Goal: Transaction & Acquisition: Purchase product/service

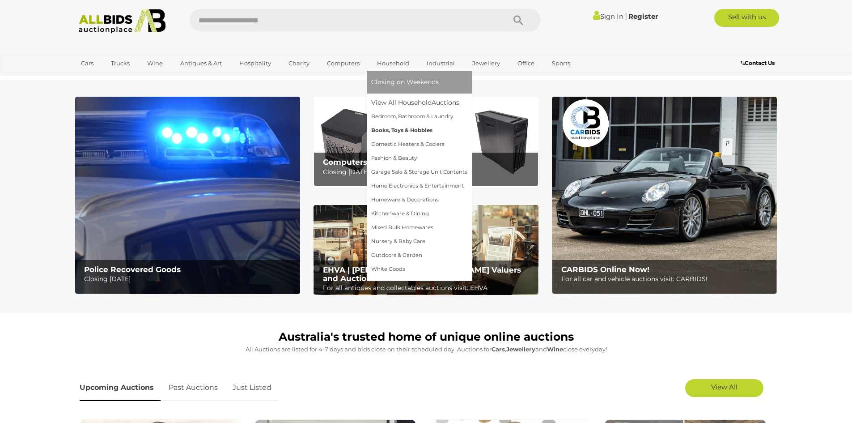
click at [396, 130] on link "Books, Toys & Hobbies" at bounding box center [419, 130] width 96 height 14
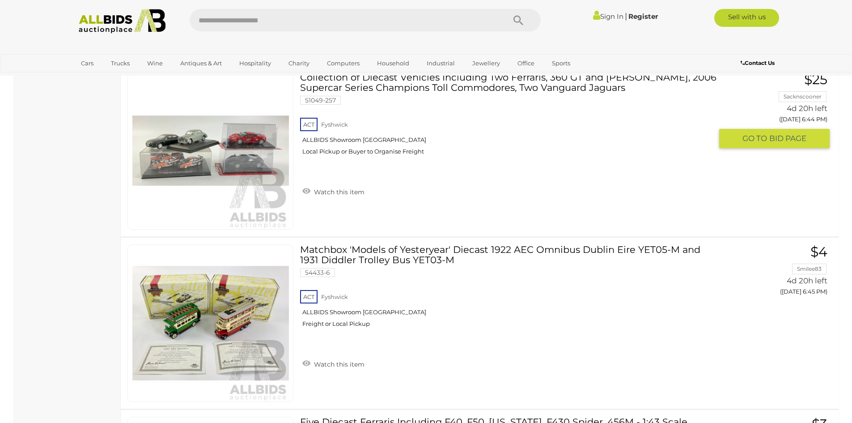
scroll to position [3041, 0]
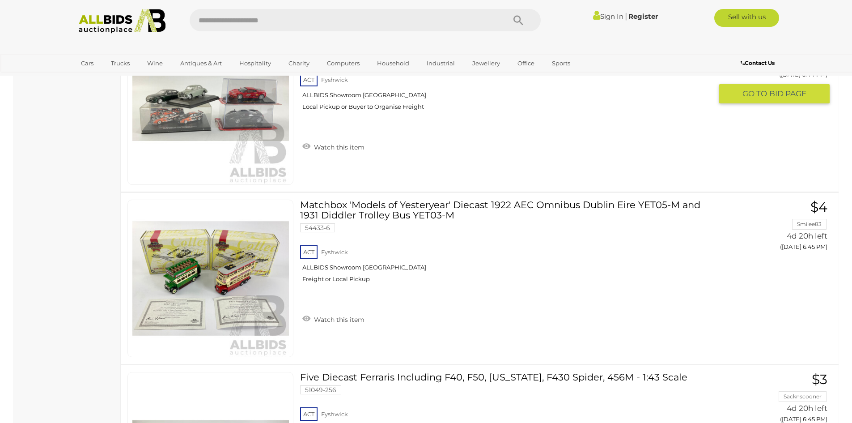
click at [186, 121] on img at bounding box center [210, 106] width 157 height 157
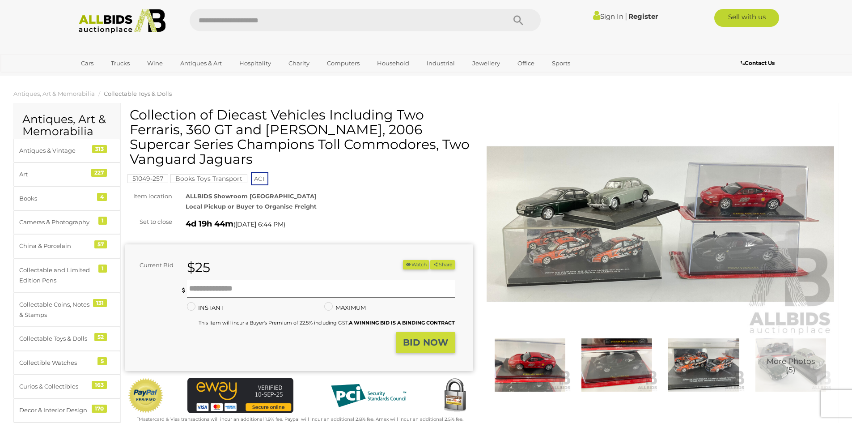
click at [598, 245] on img at bounding box center [661, 224] width 348 height 224
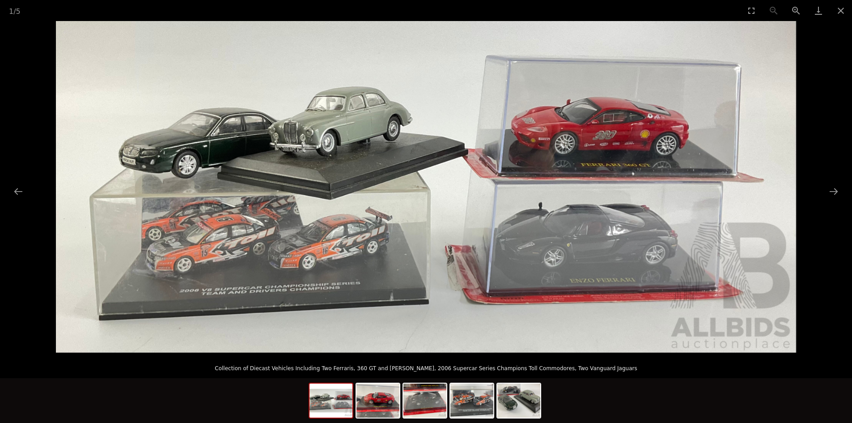
scroll to position [134, 0]
click at [845, 16] on button "Close gallery" at bounding box center [841, 10] width 22 height 21
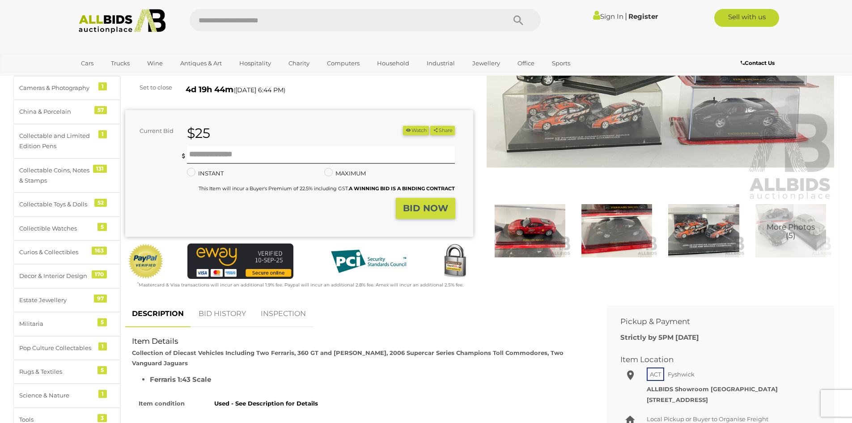
scroll to position [0, 0]
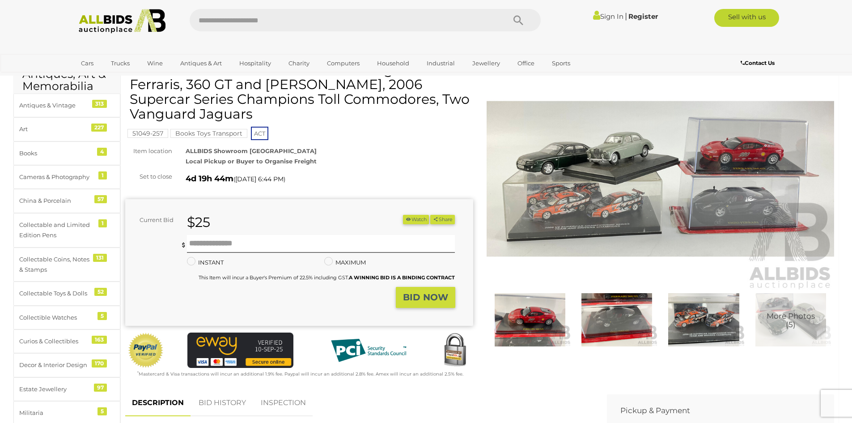
scroll to position [45, 0]
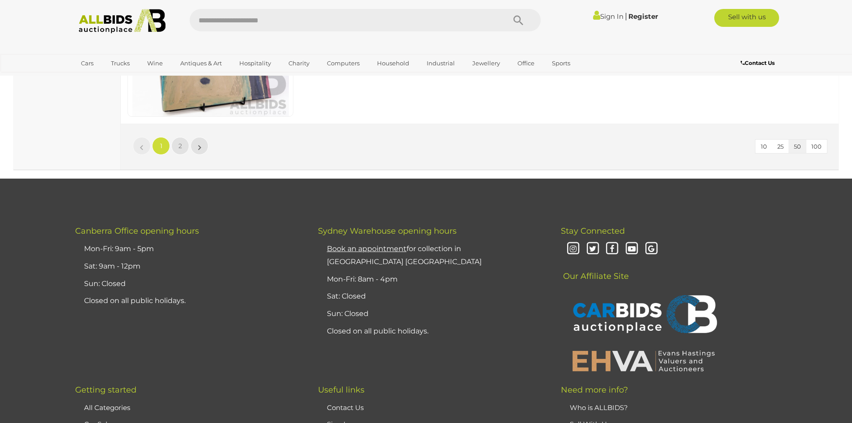
scroll to position [8471, 0]
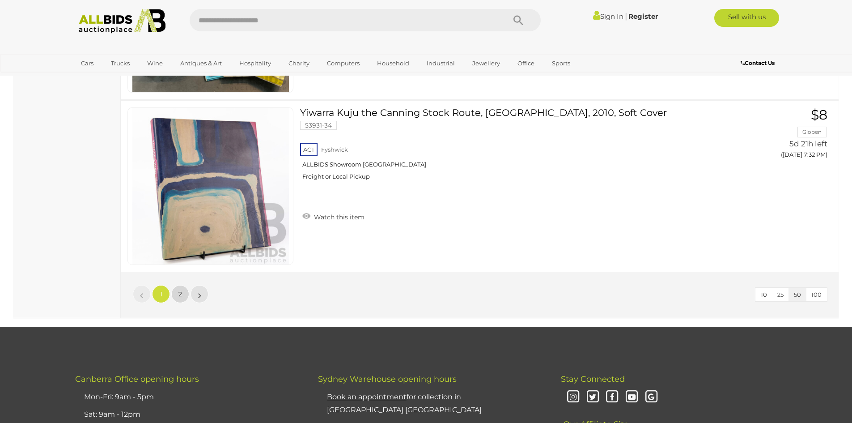
click at [185, 297] on link "2" at bounding box center [180, 294] width 18 height 18
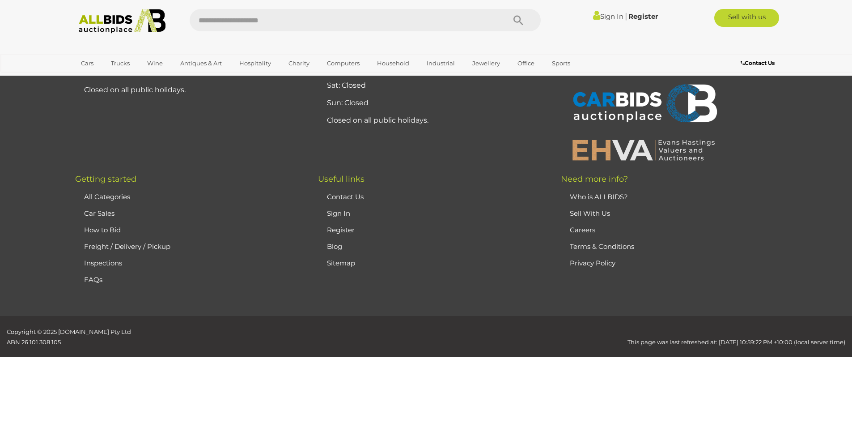
scroll to position [44, 0]
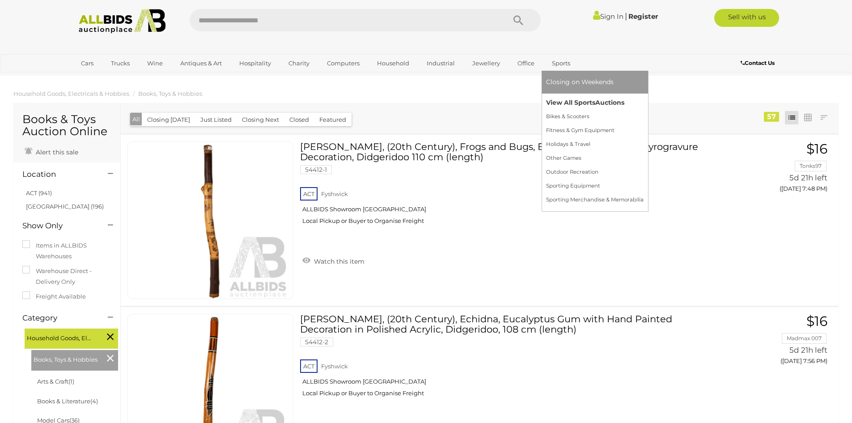
click at [574, 101] on link "View All Sports Auctions" at bounding box center [594, 103] width 97 height 14
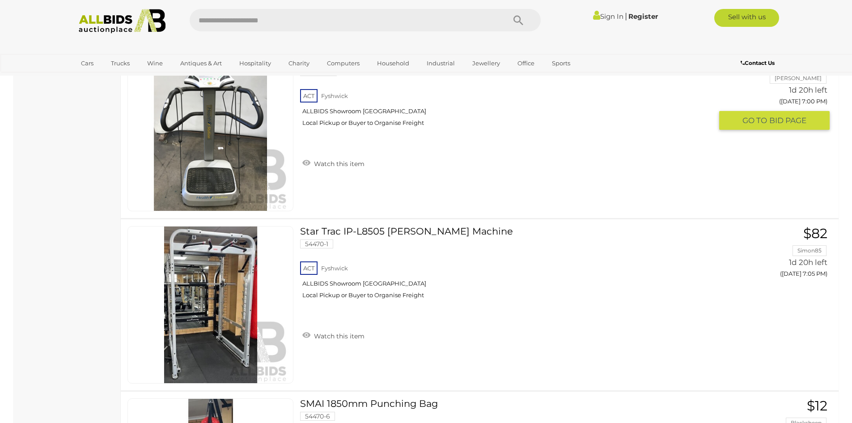
scroll to position [984, 0]
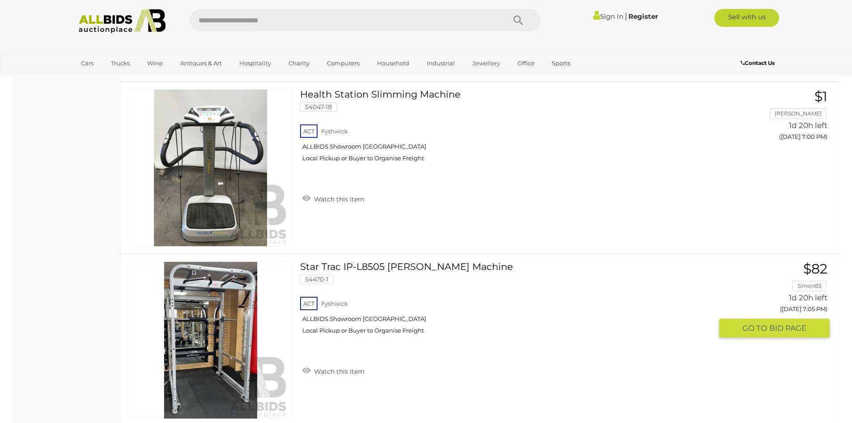
click at [218, 281] on link at bounding box center [210, 339] width 166 height 157
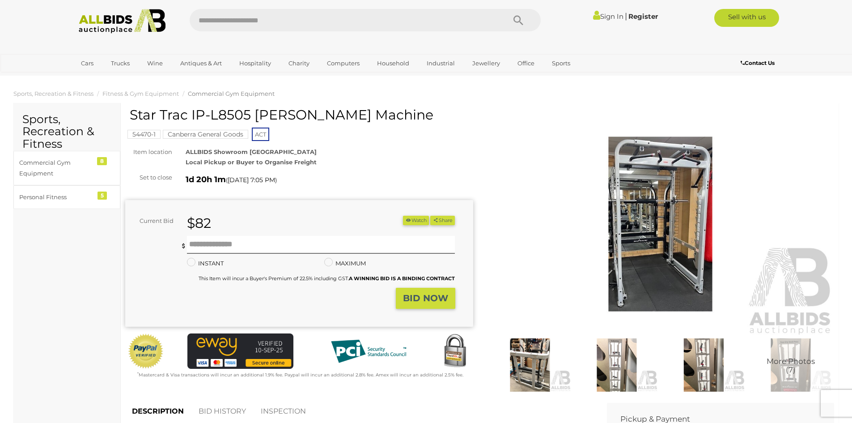
click at [650, 210] on img at bounding box center [661, 224] width 348 height 224
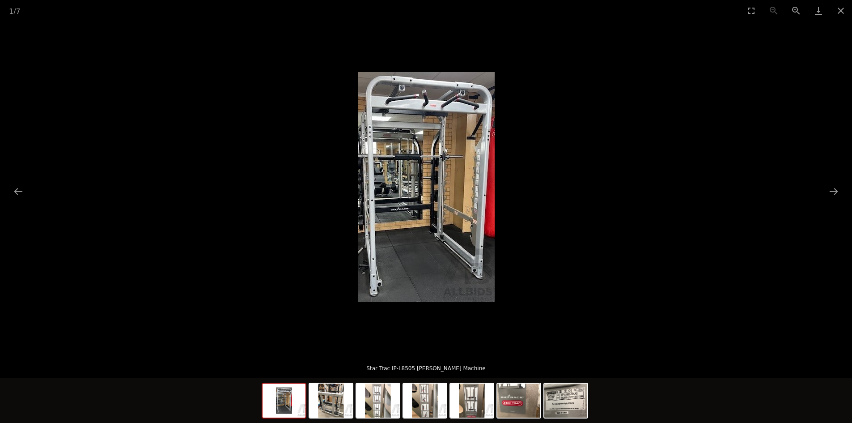
click at [429, 163] on img at bounding box center [426, 187] width 137 height 230
click at [838, 195] on button "Next slide" at bounding box center [833, 190] width 19 height 17
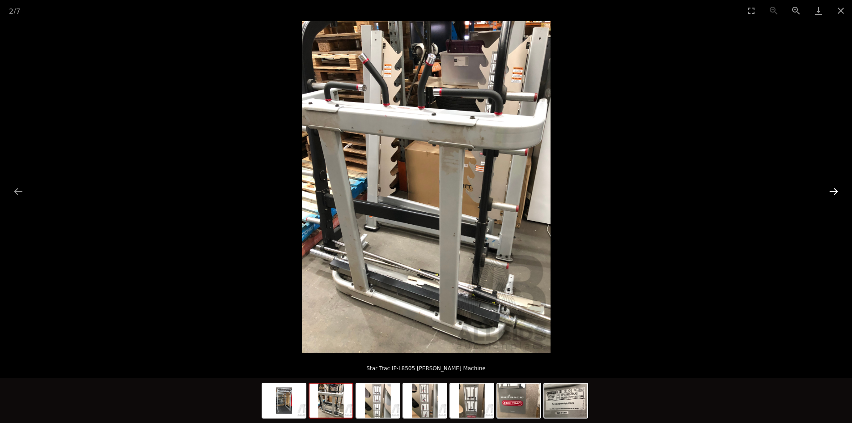
click at [838, 195] on button "Next slide" at bounding box center [833, 190] width 19 height 17
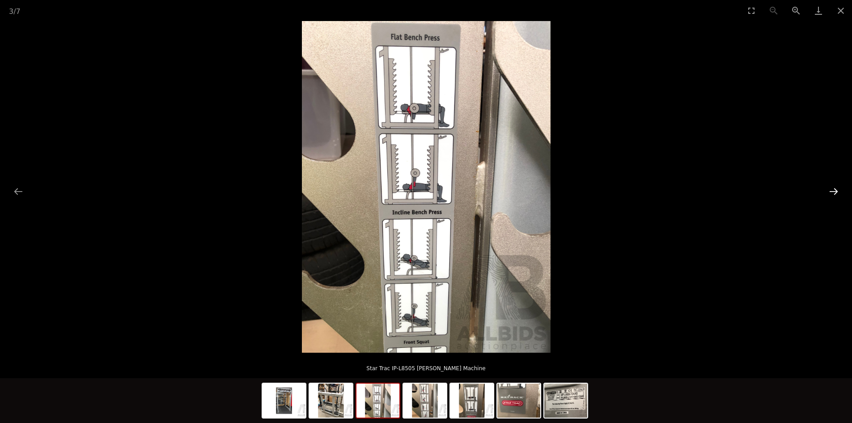
click at [838, 195] on button "Next slide" at bounding box center [833, 190] width 19 height 17
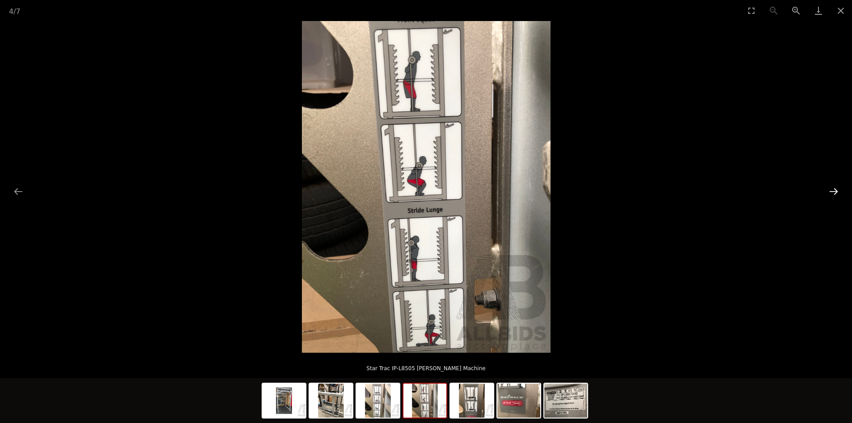
click at [838, 195] on button "Next slide" at bounding box center [833, 190] width 19 height 17
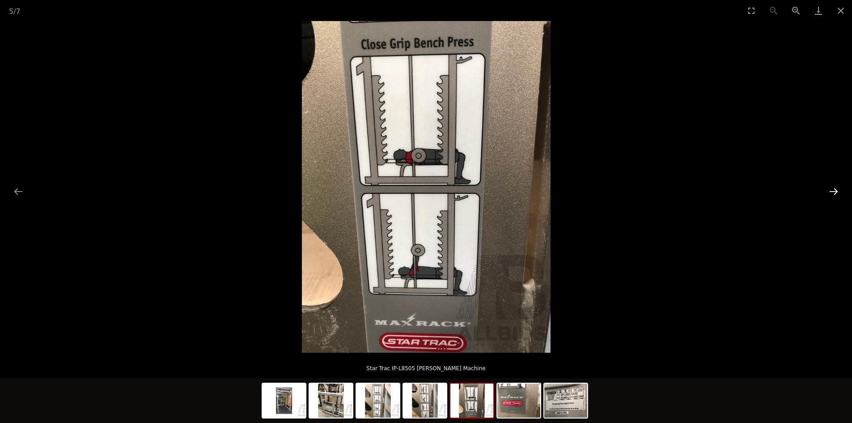
click at [838, 195] on button "Next slide" at bounding box center [833, 190] width 19 height 17
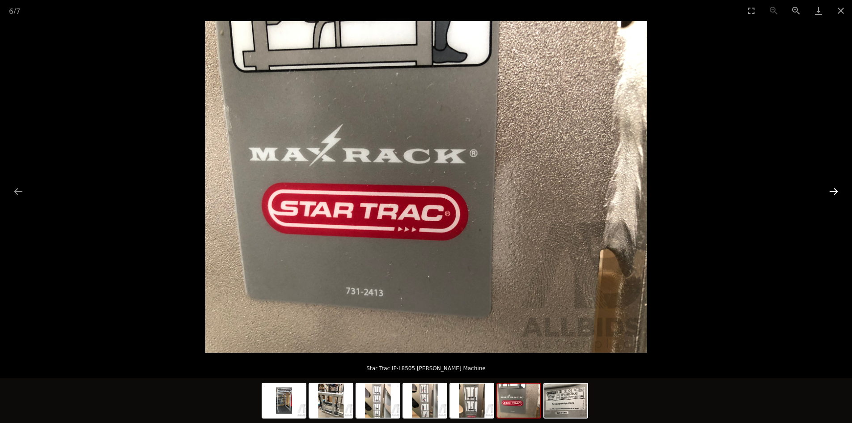
click at [838, 195] on button "Next slide" at bounding box center [833, 190] width 19 height 17
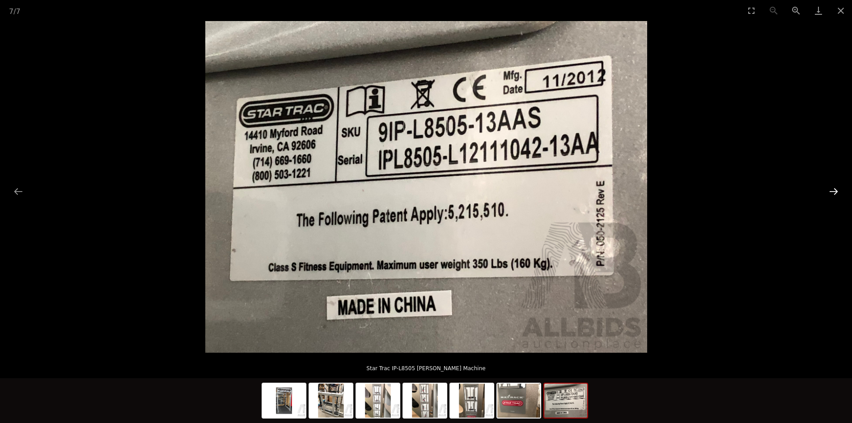
click at [838, 195] on button "Next slide" at bounding box center [833, 190] width 19 height 17
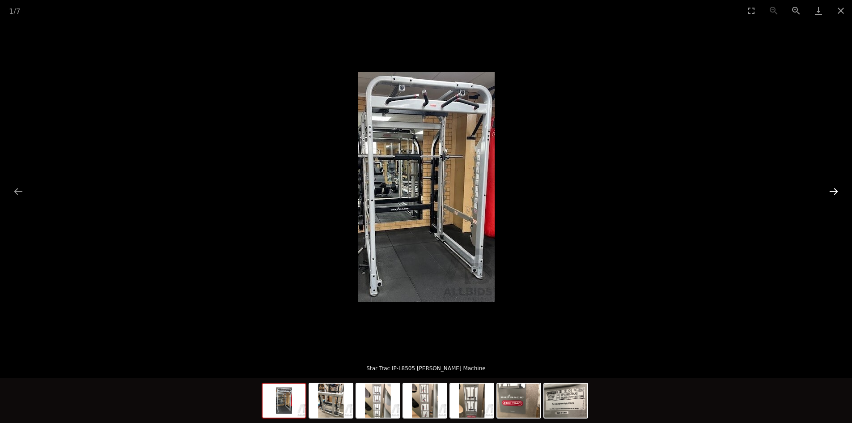
click at [838, 195] on button "Next slide" at bounding box center [833, 190] width 19 height 17
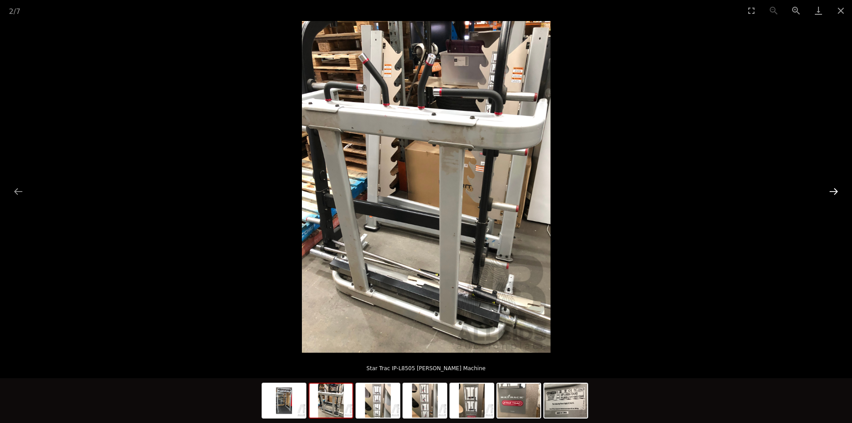
click at [838, 195] on button "Next slide" at bounding box center [833, 190] width 19 height 17
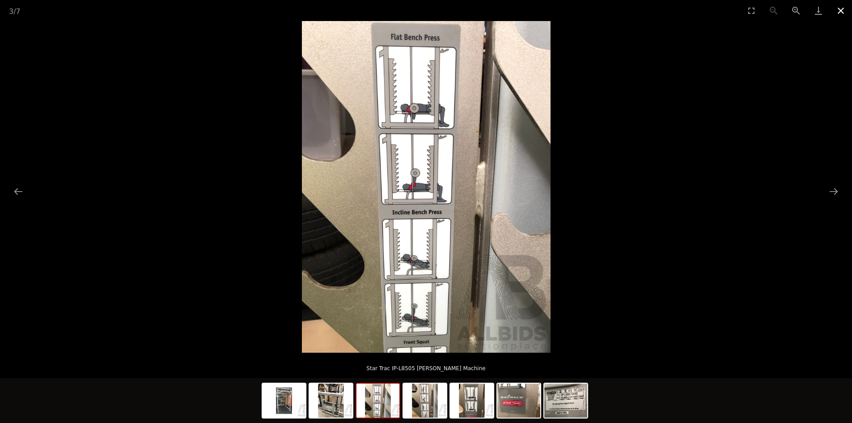
click at [844, 14] on button "Close gallery" at bounding box center [841, 10] width 22 height 21
